Goal: Transaction & Acquisition: Purchase product/service

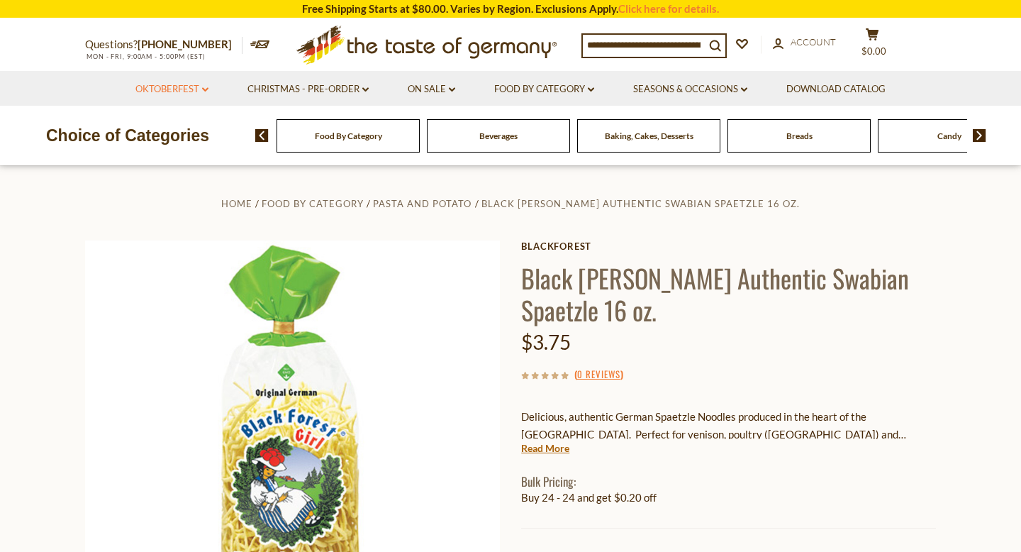
click at [195, 86] on link "Oktoberfest dropdown_arrow" at bounding box center [171, 90] width 73 height 16
click at [162, 151] on link "Oktoberfest Foods" at bounding box center [171, 150] width 87 height 13
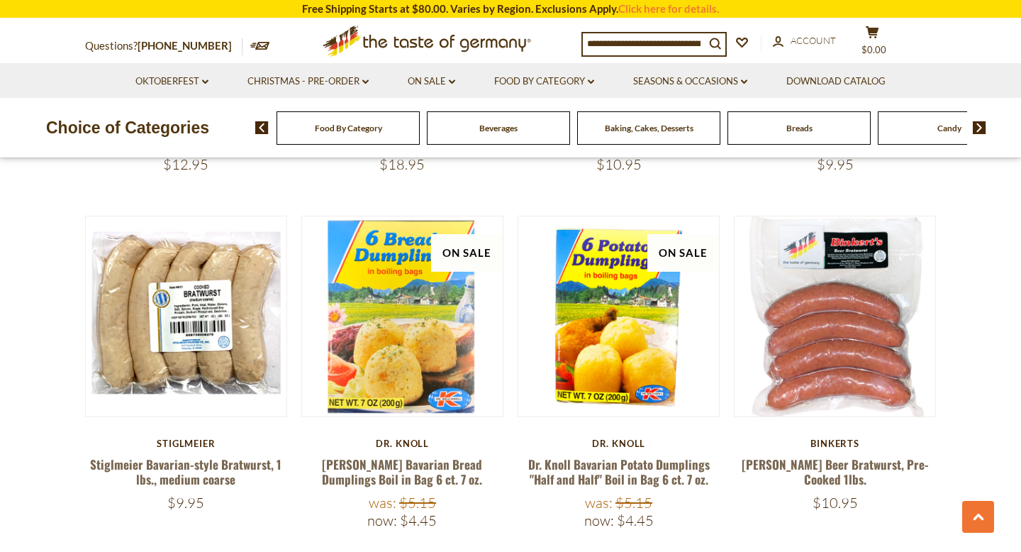
scroll to position [2913, 0]
